Goal: Information Seeking & Learning: Compare options

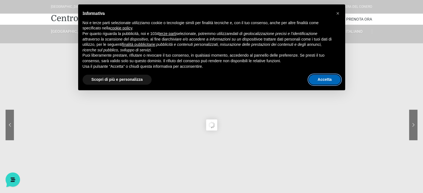
click at [323, 80] on button "Accetta" at bounding box center [325, 80] width 32 height 10
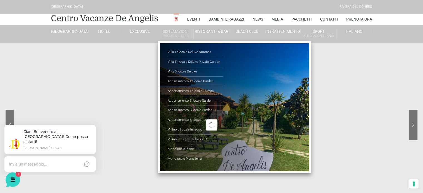
click at [177, 29] on link "Sistemazioni Rooms & Suites" at bounding box center [176, 34] width 36 height 10
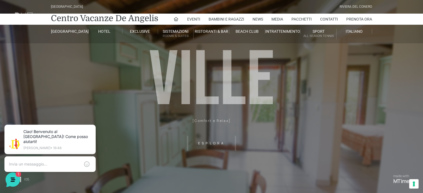
click at [213, 144] on header "[GEOGRAPHIC_DATA] [GEOGRAPHIC_DATA] Centro Vacanze [GEOGRAPHIC_DATA] Eventi Mis…" at bounding box center [211, 111] width 423 height 223
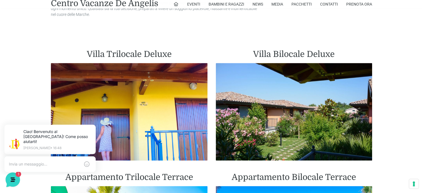
scroll to position [390, 0]
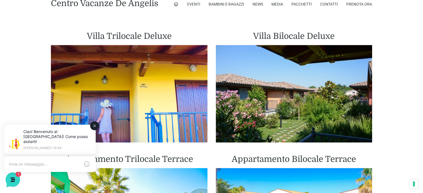
click at [93, 126] on icon at bounding box center [94, 126] width 4 height 4
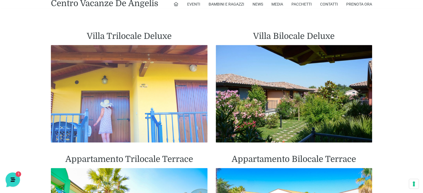
click at [124, 118] on img at bounding box center [129, 94] width 157 height 98
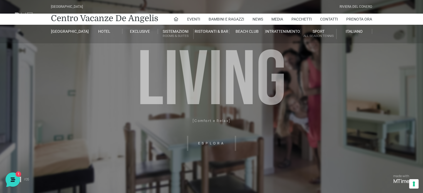
click at [267, 147] on header "[GEOGRAPHIC_DATA] [GEOGRAPHIC_DATA] Centro Vacanze [GEOGRAPHIC_DATA] Eventi Mis…" at bounding box center [211, 125] width 423 height 250
click at [211, 140] on header "[GEOGRAPHIC_DATA] [GEOGRAPHIC_DATA] Centro Vacanze [GEOGRAPHIC_DATA] Eventi Mis…" at bounding box center [211, 125] width 423 height 250
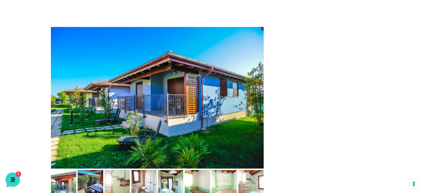
scroll to position [250, 0]
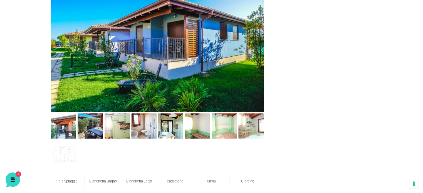
click at [66, 128] on img at bounding box center [63, 126] width 25 height 25
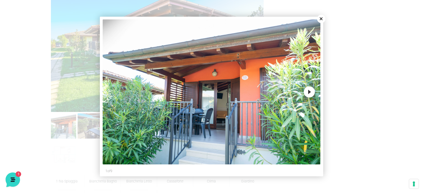
click at [310, 92] on button "Next" at bounding box center [309, 92] width 11 height 11
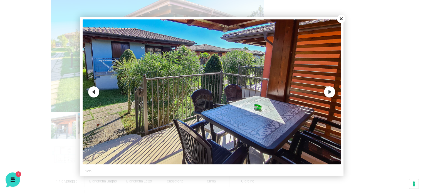
click at [310, 90] on img at bounding box center [212, 91] width 258 height 145
click at [332, 90] on button "Next" at bounding box center [329, 92] width 11 height 11
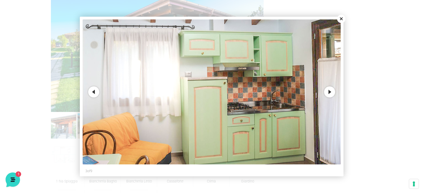
click at [331, 93] on button "Next" at bounding box center [329, 92] width 11 height 11
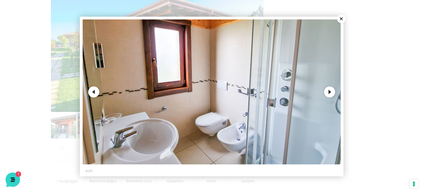
click at [331, 93] on button "Next" at bounding box center [329, 92] width 11 height 11
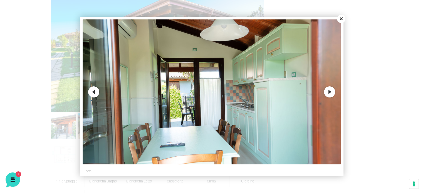
click at [332, 91] on button "Next" at bounding box center [329, 92] width 11 height 11
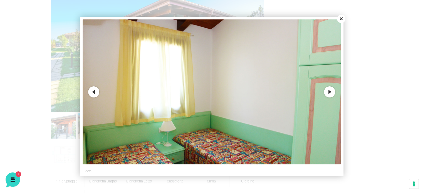
click at [332, 91] on button "Next" at bounding box center [329, 92] width 11 height 11
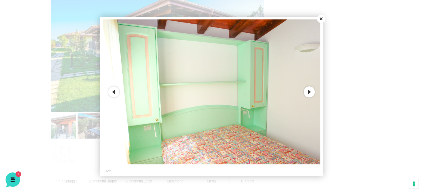
click at [304, 92] on button "Next" at bounding box center [309, 92] width 11 height 11
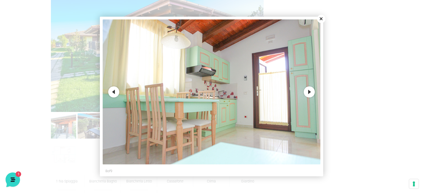
click at [307, 92] on button "Next" at bounding box center [309, 92] width 11 height 11
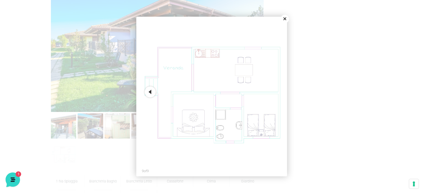
click at [285, 19] on button "Close" at bounding box center [285, 19] width 8 height 8
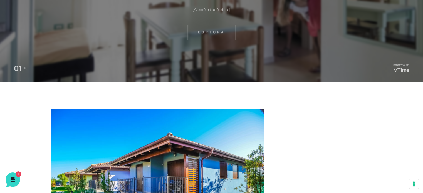
scroll to position [0, 0]
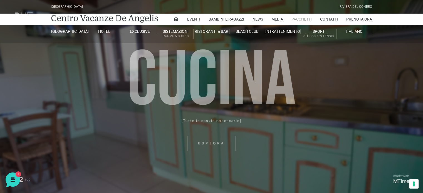
click at [305, 20] on link "Pacchetti" at bounding box center [302, 19] width 20 height 11
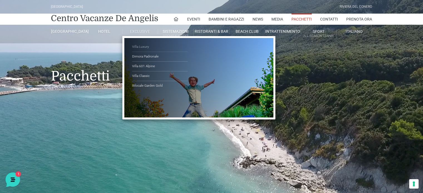
click at [139, 47] on link "Villa Luxury" at bounding box center [160, 47] width 56 height 10
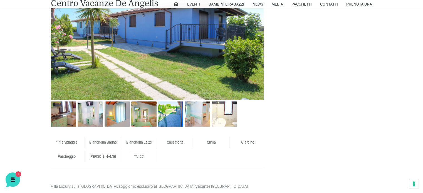
scroll to position [306, 0]
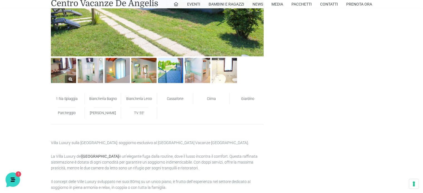
click at [68, 71] on img at bounding box center [63, 70] width 25 height 25
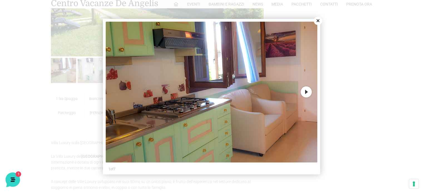
click at [309, 90] on button "Next" at bounding box center [306, 92] width 11 height 11
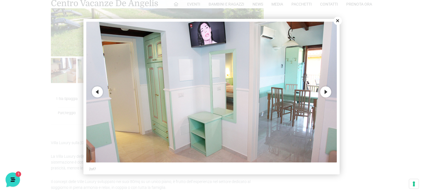
click at [327, 91] on button "Next" at bounding box center [325, 92] width 11 height 11
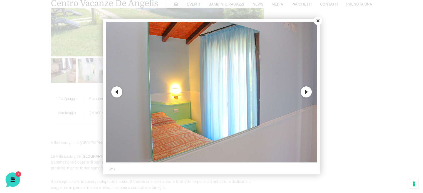
click at [327, 91] on div at bounding box center [211, 96] width 423 height 193
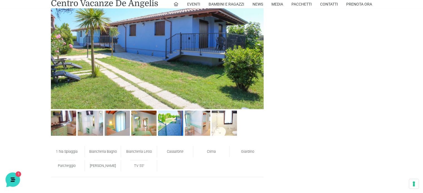
scroll to position [278, 0]
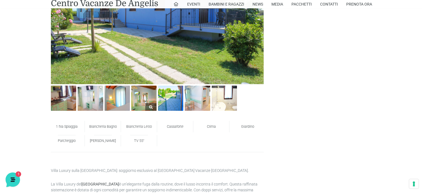
click at [141, 105] on img at bounding box center [143, 98] width 25 height 25
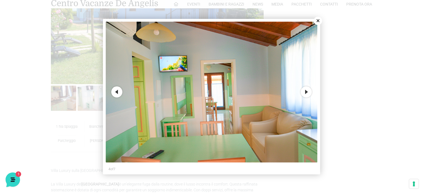
click at [310, 92] on button "Next" at bounding box center [306, 92] width 11 height 11
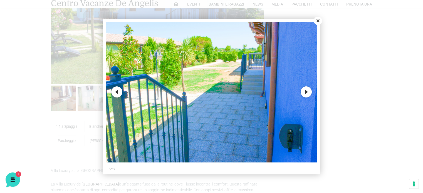
click at [310, 92] on button "Next" at bounding box center [306, 92] width 11 height 11
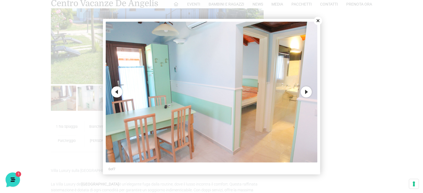
click at [310, 92] on button "Next" at bounding box center [306, 92] width 11 height 11
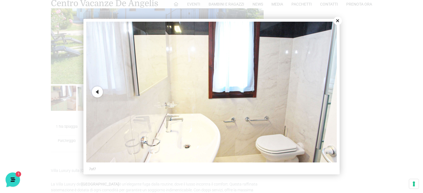
click at [98, 92] on button "Previous" at bounding box center [97, 92] width 11 height 11
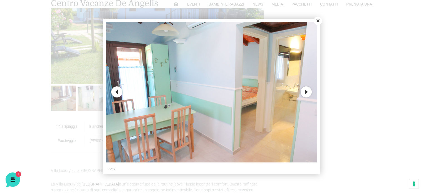
click at [98, 92] on div at bounding box center [211, 96] width 423 height 193
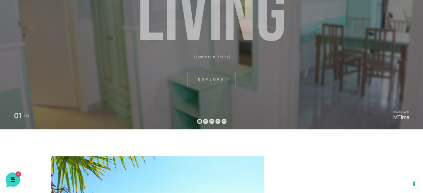
scroll to position [56, 0]
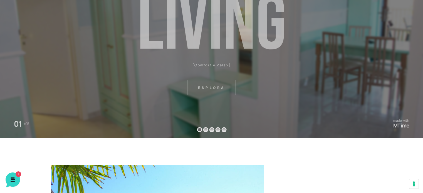
click at [215, 87] on header "Villaggio Hotel Resort Riviera Del Conero Centro Vacanze De Angelis Eventi Miss…" at bounding box center [211, 69] width 423 height 250
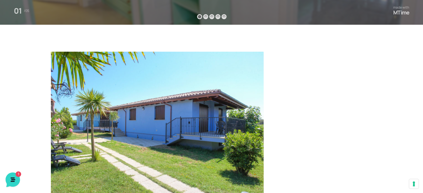
scroll to position [167, 0]
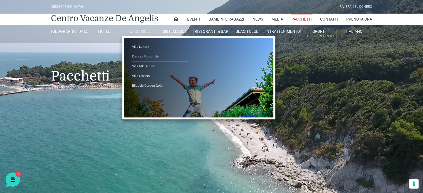
click at [152, 56] on link "Dimora Padronale" at bounding box center [160, 57] width 56 height 10
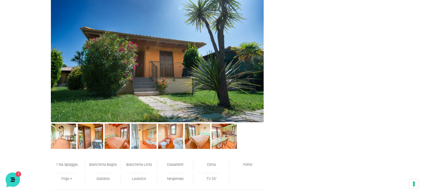
scroll to position [250, 0]
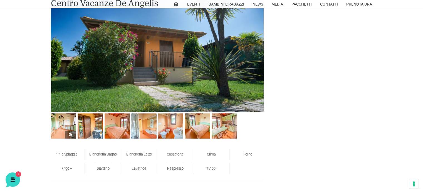
click at [63, 137] on img at bounding box center [63, 126] width 25 height 25
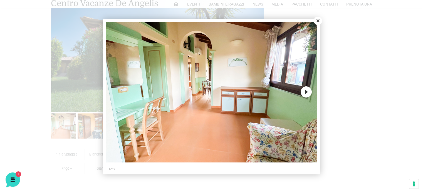
click at [307, 93] on button "Next" at bounding box center [306, 92] width 11 height 11
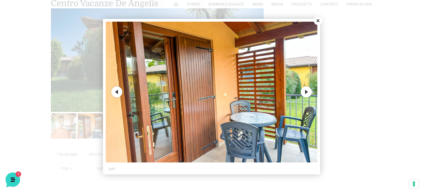
click at [307, 93] on button "Next" at bounding box center [306, 92] width 11 height 11
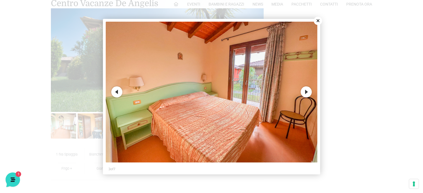
click at [307, 93] on button "Next" at bounding box center [306, 92] width 11 height 11
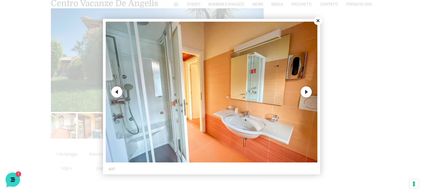
click at [307, 93] on button "Next" at bounding box center [306, 92] width 11 height 11
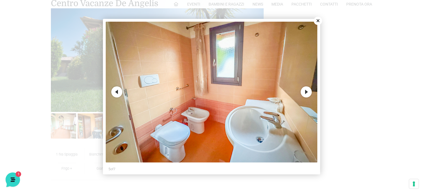
click at [307, 93] on button "Next" at bounding box center [306, 92] width 11 height 11
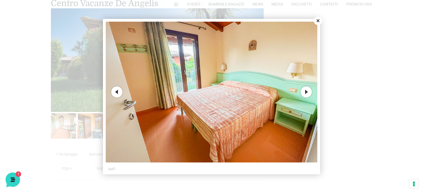
click at [307, 93] on button "Next" at bounding box center [306, 92] width 11 height 11
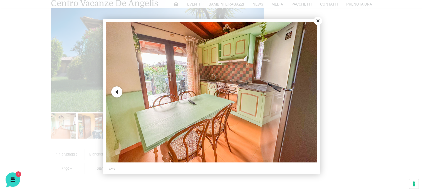
click at [307, 92] on img at bounding box center [212, 92] width 212 height 141
click at [317, 12] on div at bounding box center [211, 96] width 423 height 193
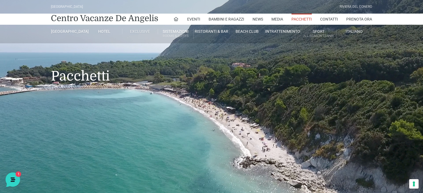
click at [140, 32] on link "Exclusive" at bounding box center [140, 31] width 36 height 5
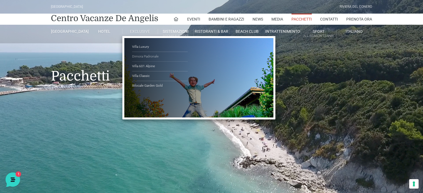
click at [145, 55] on link "Dimora Padronale" at bounding box center [160, 57] width 56 height 10
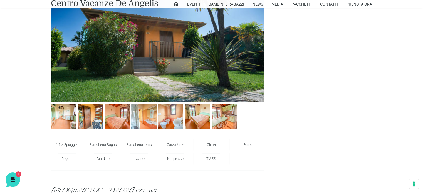
scroll to position [306, 0]
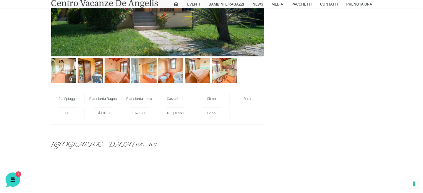
click at [67, 68] on img at bounding box center [63, 70] width 25 height 25
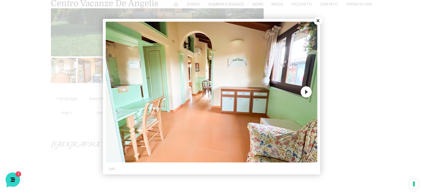
click at [305, 90] on button "Next" at bounding box center [306, 92] width 11 height 11
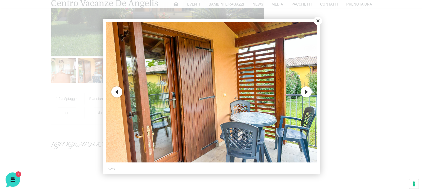
click at [307, 94] on button "Next" at bounding box center [306, 92] width 11 height 11
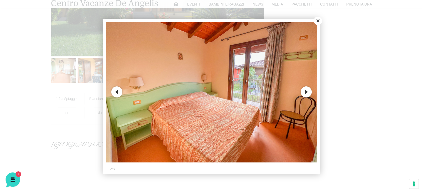
click at [307, 94] on button "Next" at bounding box center [306, 92] width 11 height 11
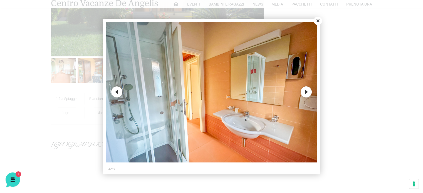
click at [307, 94] on button "Next" at bounding box center [306, 92] width 11 height 11
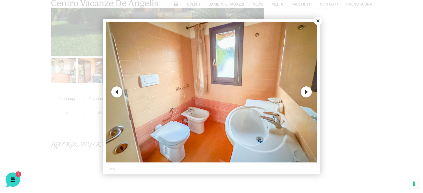
click at [307, 94] on button "Next" at bounding box center [306, 92] width 11 height 11
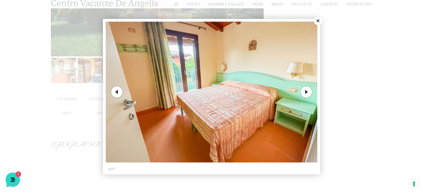
click at [307, 93] on button "Next" at bounding box center [306, 92] width 11 height 11
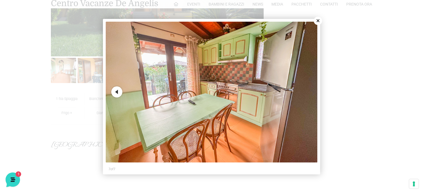
click at [316, 21] on button "Close" at bounding box center [318, 21] width 8 height 8
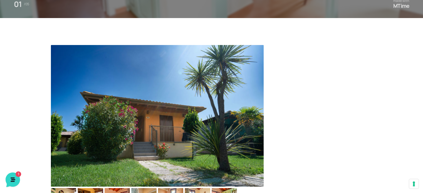
scroll to position [167, 0]
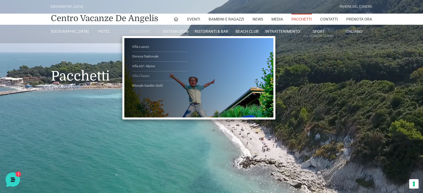
click at [146, 74] on link "Villa Classic" at bounding box center [160, 77] width 56 height 10
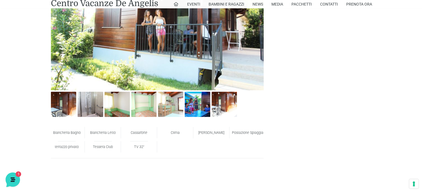
scroll to position [334, 0]
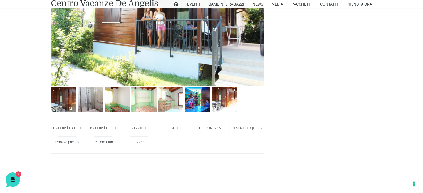
click at [65, 104] on img at bounding box center [63, 99] width 25 height 25
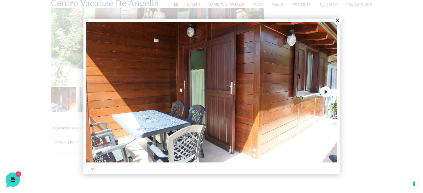
click at [326, 92] on button "Next" at bounding box center [325, 92] width 11 height 11
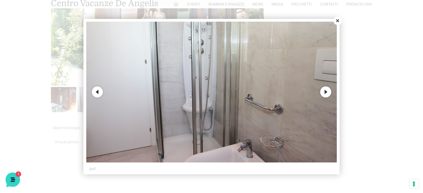
click at [326, 92] on button "Next" at bounding box center [325, 92] width 11 height 11
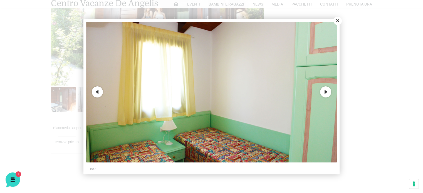
click at [326, 92] on button "Next" at bounding box center [325, 92] width 11 height 11
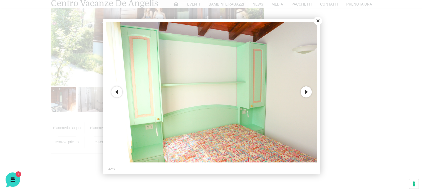
click at [307, 90] on button "Next" at bounding box center [306, 92] width 11 height 11
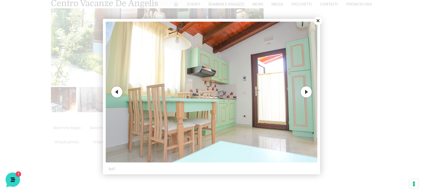
click at [307, 90] on button "Next" at bounding box center [306, 92] width 11 height 11
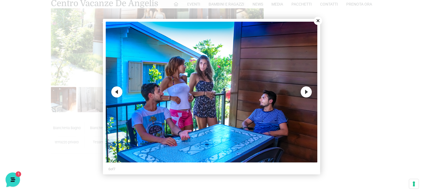
click at [307, 90] on button "Next" at bounding box center [306, 92] width 11 height 11
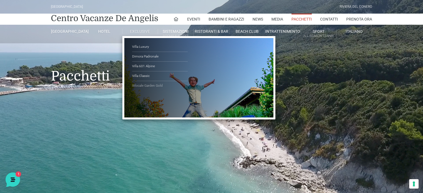
click at [159, 86] on link "Bilocale Garden Gold" at bounding box center [160, 85] width 56 height 9
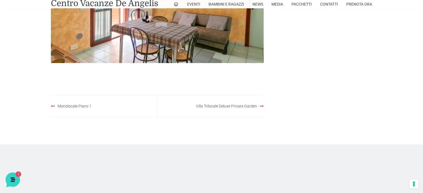
scroll to position [278, 0]
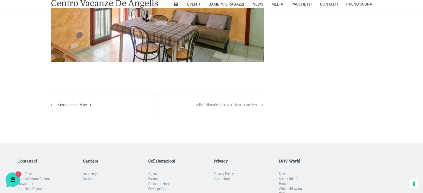
click at [229, 105] on link "Villa Trilocale Deluxe Private Garden" at bounding box center [226, 105] width 61 height 4
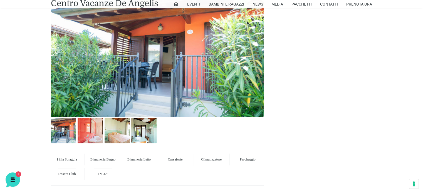
scroll to position [250, 0]
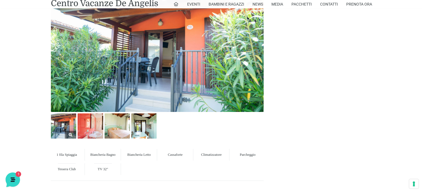
click at [69, 130] on img at bounding box center [63, 126] width 25 height 25
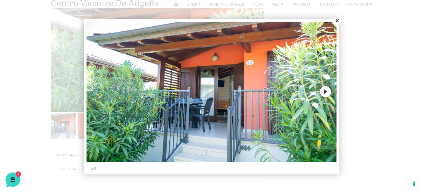
click at [326, 91] on button "Next" at bounding box center [325, 91] width 11 height 11
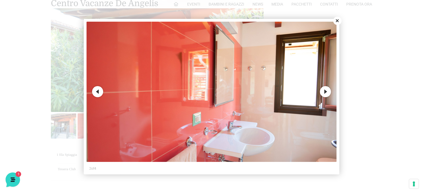
click at [326, 91] on button "Next" at bounding box center [325, 91] width 11 height 11
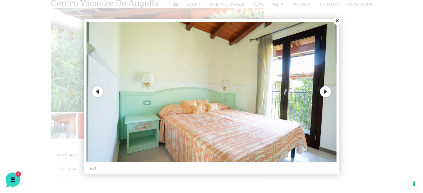
click at [326, 91] on button "Next" at bounding box center [325, 91] width 11 height 11
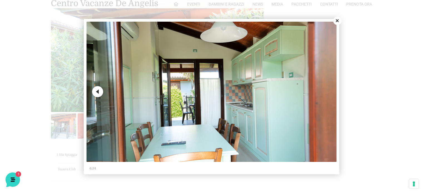
click at [326, 91] on img at bounding box center [212, 92] width 250 height 141
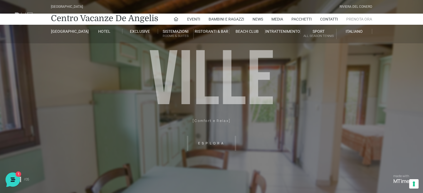
click at [353, 18] on link "Prenota Ora" at bounding box center [359, 19] width 26 height 11
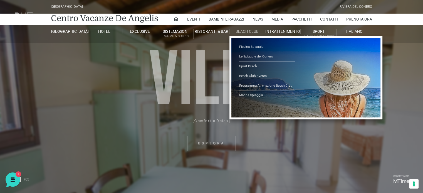
click at [247, 31] on link "Beach Club" at bounding box center [248, 31] width 36 height 5
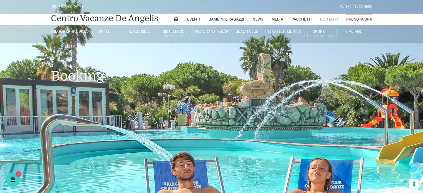
click at [330, 20] on link "Contatti" at bounding box center [329, 19] width 18 height 11
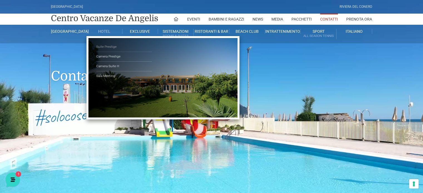
click at [106, 47] on link "Suite Prestige" at bounding box center [124, 47] width 56 height 10
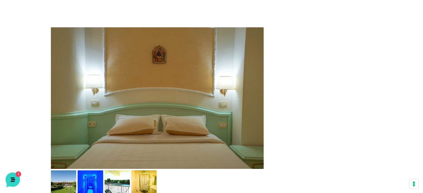
scroll to position [306, 0]
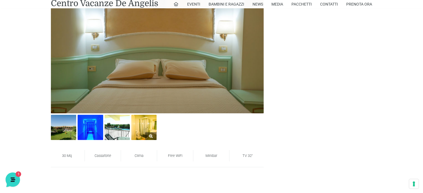
click at [149, 129] on img at bounding box center [143, 127] width 25 height 25
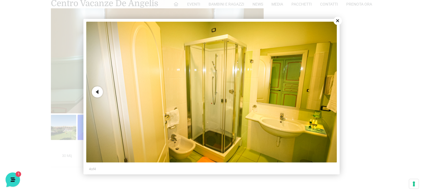
click at [100, 92] on button "Previous" at bounding box center [97, 92] width 11 height 11
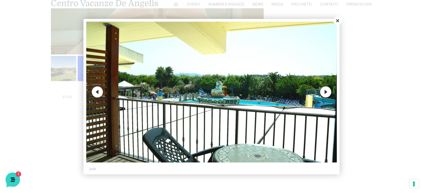
scroll to position [362, 0]
click at [96, 94] on button "Previous" at bounding box center [97, 92] width 11 height 11
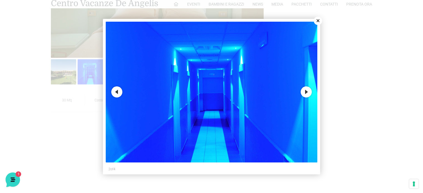
click at [119, 93] on button "Previous" at bounding box center [116, 92] width 11 height 11
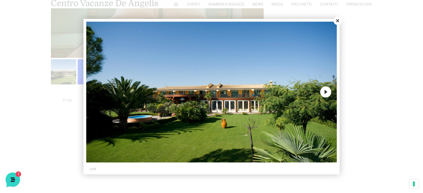
click at [337, 20] on button "Close" at bounding box center [338, 21] width 8 height 8
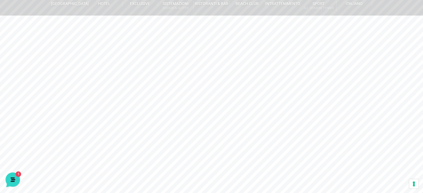
scroll to position [0, 0]
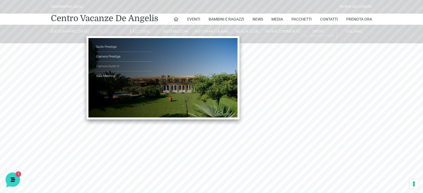
click at [110, 65] on link "Camera Suite H" at bounding box center [124, 67] width 56 height 10
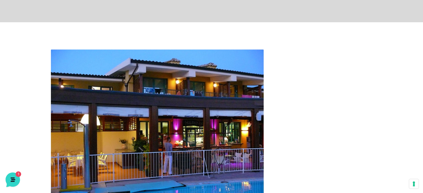
scroll to position [223, 0]
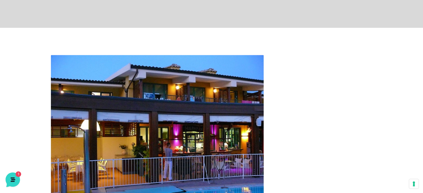
click at [161, 94] on img at bounding box center [157, 135] width 213 height 160
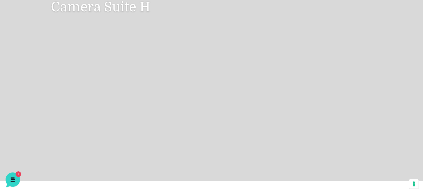
scroll to position [0, 0]
